Goal: Task Accomplishment & Management: Complete application form

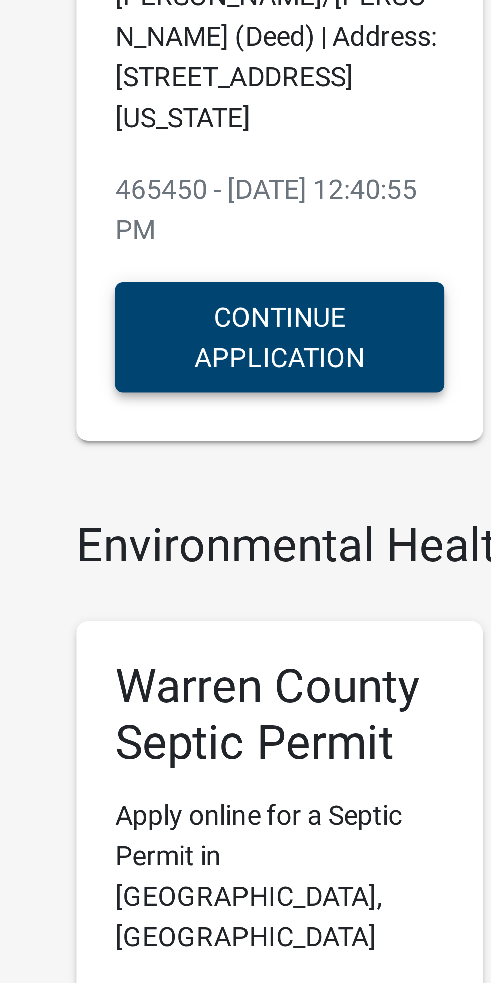
click at [109, 280] on button "Continue Application" at bounding box center [125, 280] width 85 height 29
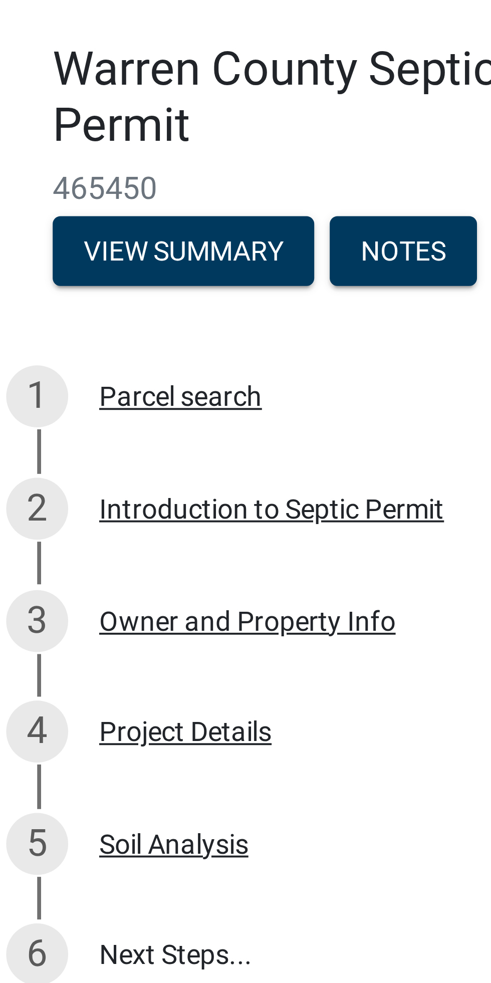
click at [46, 188] on div "Parcel search" at bounding box center [53, 187] width 42 height 7
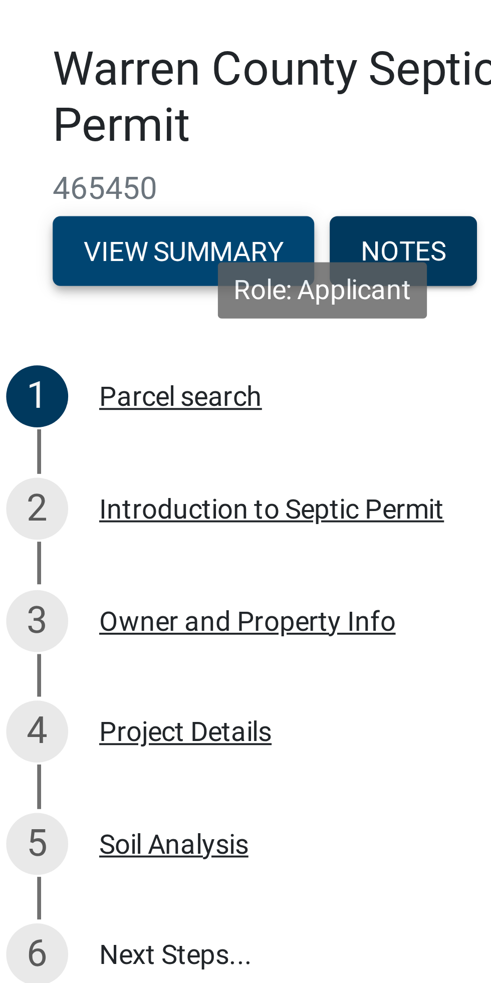
click at [38, 153] on button "View Summary" at bounding box center [54, 150] width 68 height 18
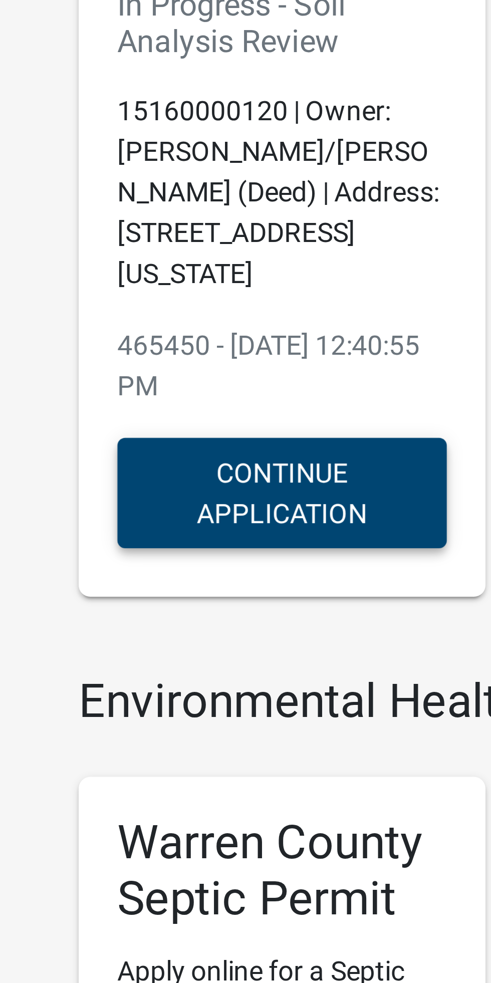
click at [113, 279] on button "Continue Application" at bounding box center [125, 280] width 85 height 29
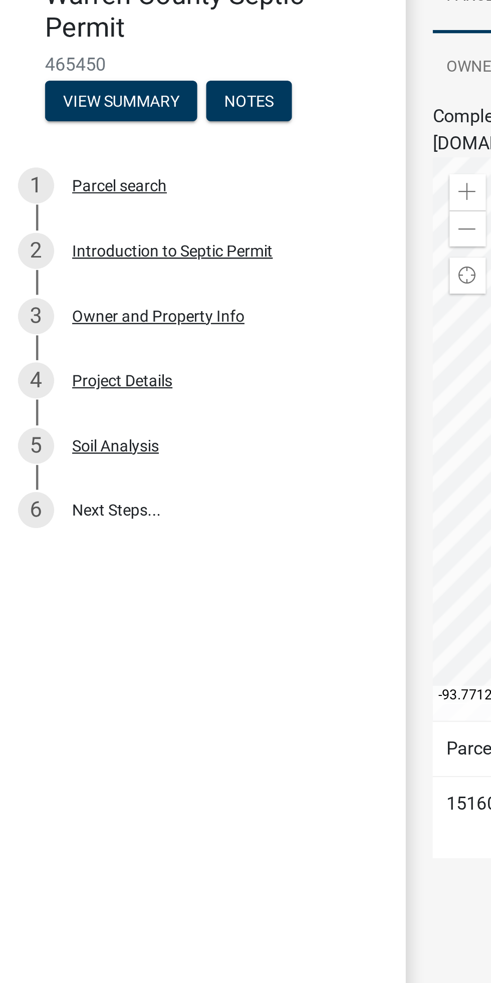
click at [41, 337] on link "6 Next Steps..." at bounding box center [90, 332] width 180 height 29
